Goal: Information Seeking & Learning: Learn about a topic

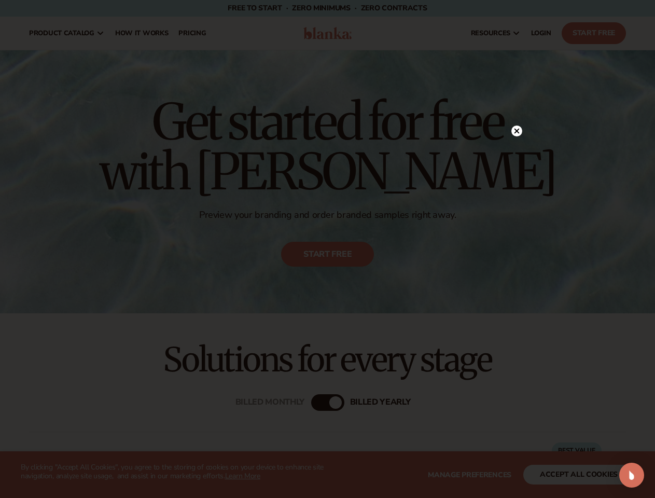
click at [517, 130] on icon at bounding box center [516, 130] width 5 height 5
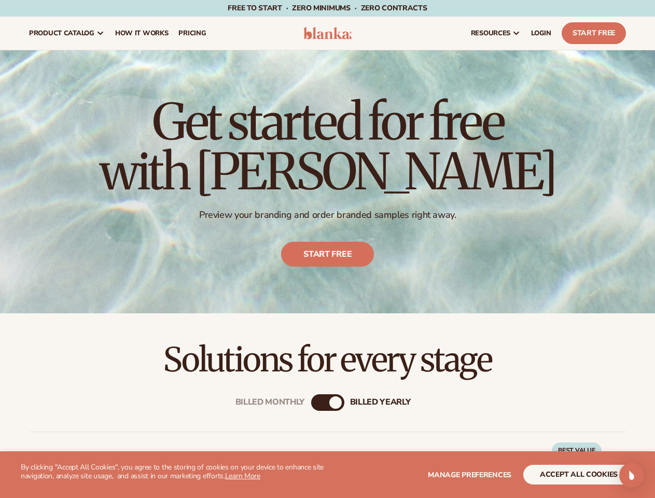
click at [632, 475] on img "Open Intercom Messenger" at bounding box center [632, 475] width 12 height 12
click at [470, 475] on span "Manage preferences" at bounding box center [470, 475] width 84 height 10
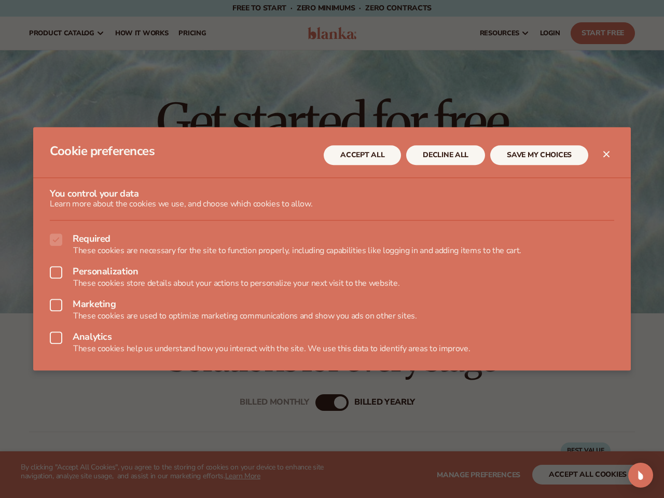
click at [579, 475] on div at bounding box center [332, 249] width 664 height 498
click at [317, 403] on div at bounding box center [332, 249] width 664 height 498
click at [632, 475] on div "Open Intercom Messenger" at bounding box center [640, 475] width 25 height 25
